Goal: Check status: Check status

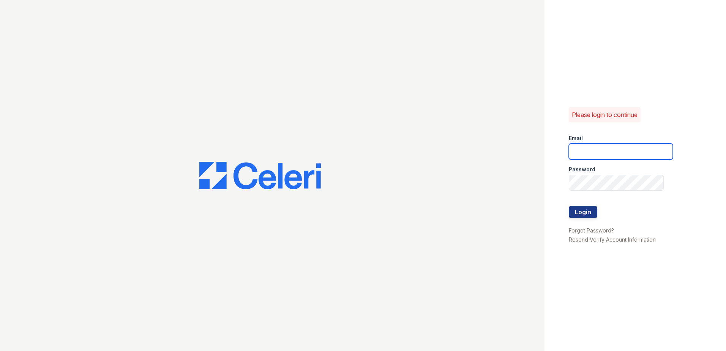
click at [615, 152] on input "email" at bounding box center [621, 152] width 104 height 16
type input "[EMAIL_ADDRESS][DOMAIN_NAME]"
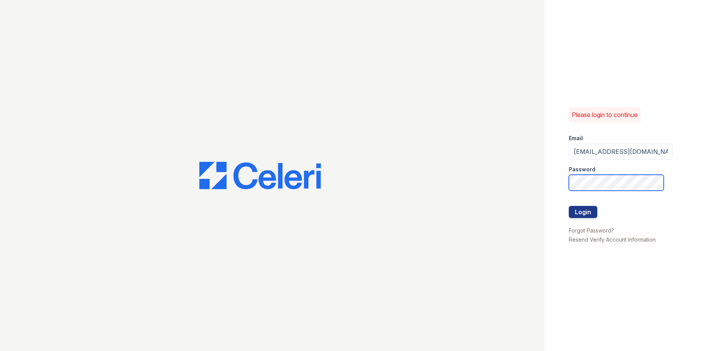
click at [569, 206] on button "Login" at bounding box center [583, 212] width 28 height 12
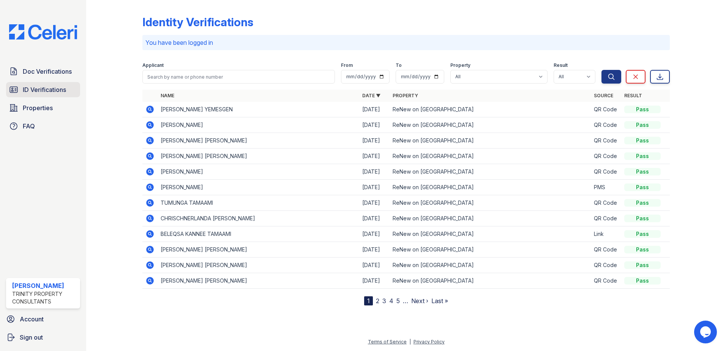
click at [48, 91] on span "ID Verifications" at bounding box center [44, 89] width 43 height 9
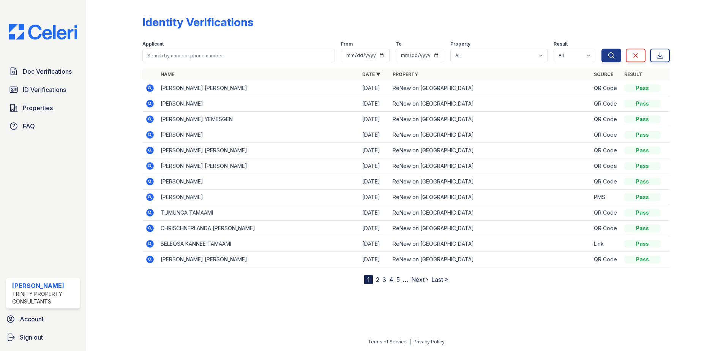
click at [152, 102] on icon at bounding box center [150, 104] width 8 height 8
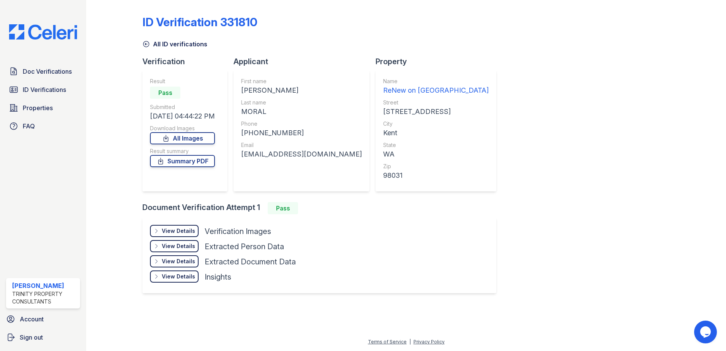
click at [175, 232] on div "View Details" at bounding box center [178, 231] width 33 height 8
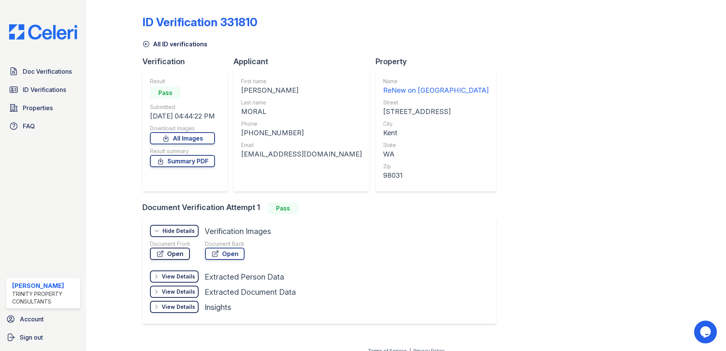
click at [175, 256] on link "Open" at bounding box center [170, 254] width 40 height 12
click at [40, 87] on span "ID Verifications" at bounding box center [44, 89] width 43 height 9
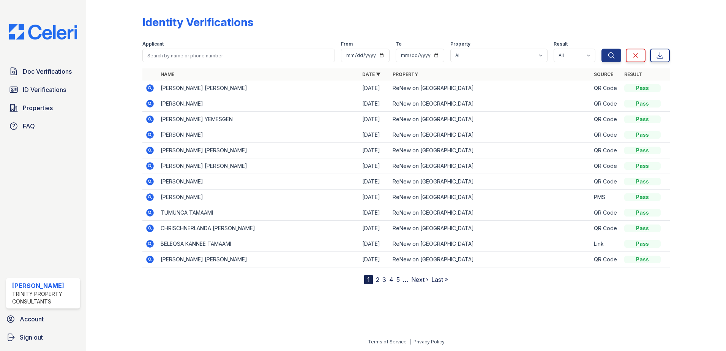
click at [150, 89] on icon at bounding box center [149, 88] width 9 height 9
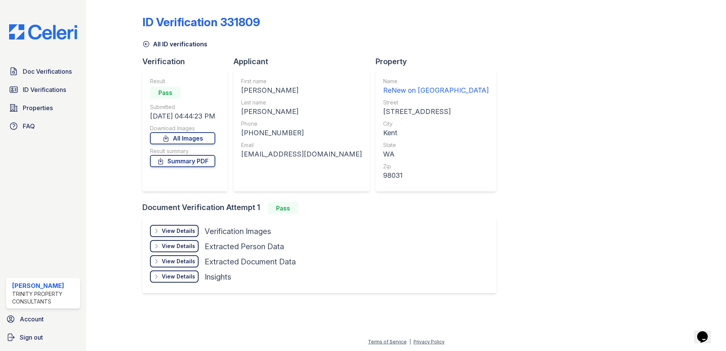
click at [168, 227] on div "View Details Details" at bounding box center [174, 231] width 49 height 12
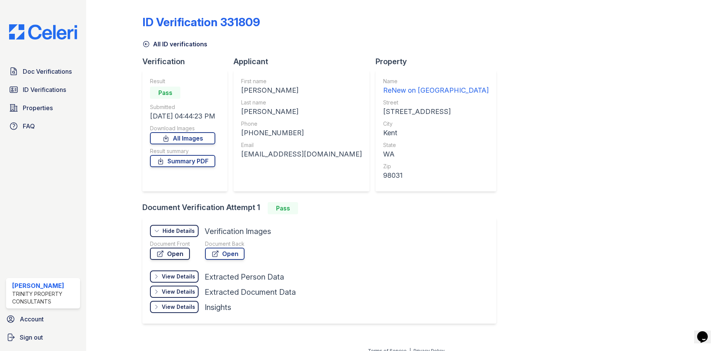
click at [174, 253] on link "Open" at bounding box center [170, 254] width 40 height 12
click at [58, 203] on div "Doc Verifications ID Verifications Properties FAQ Michelle Moran Trinity Proper…" at bounding box center [43, 175] width 86 height 351
